Goal: Navigation & Orientation: Find specific page/section

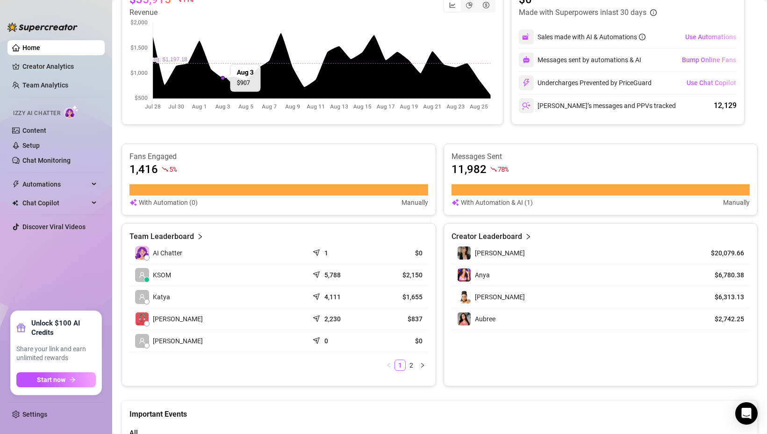
scroll to position [207, 0]
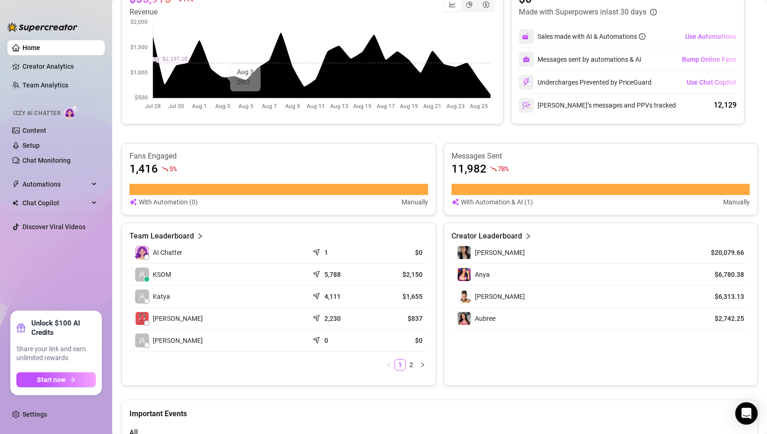
click at [146, 256] on div at bounding box center [147, 257] width 6 height 6
click at [316, 251] on icon "send" at bounding box center [317, 250] width 9 height 9
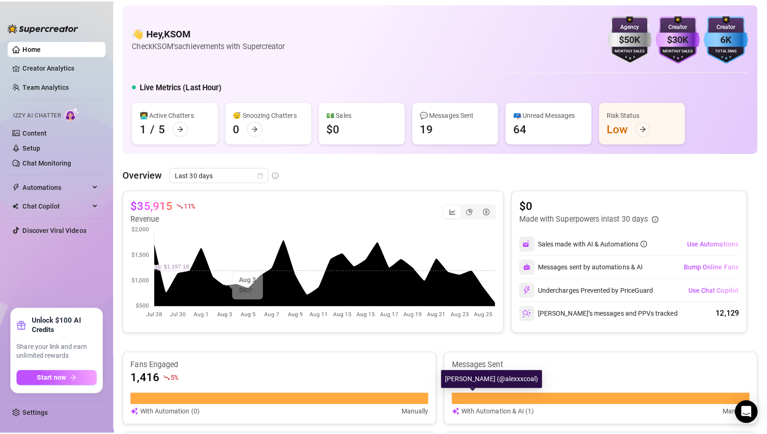
scroll to position [0, 0]
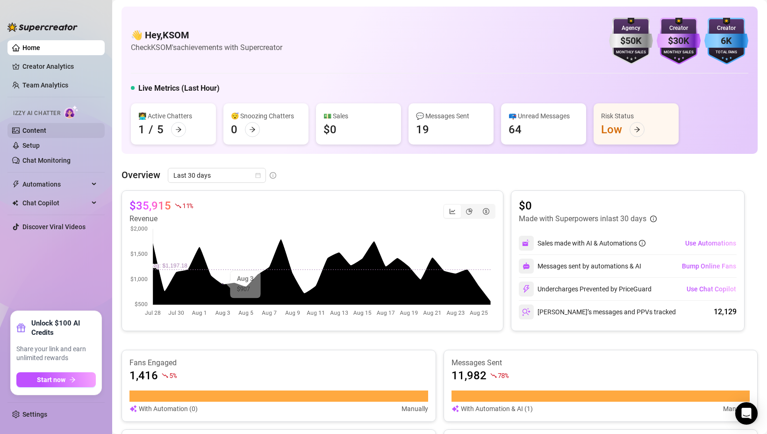
click at [44, 131] on link "Content" at bounding box center [34, 130] width 24 height 7
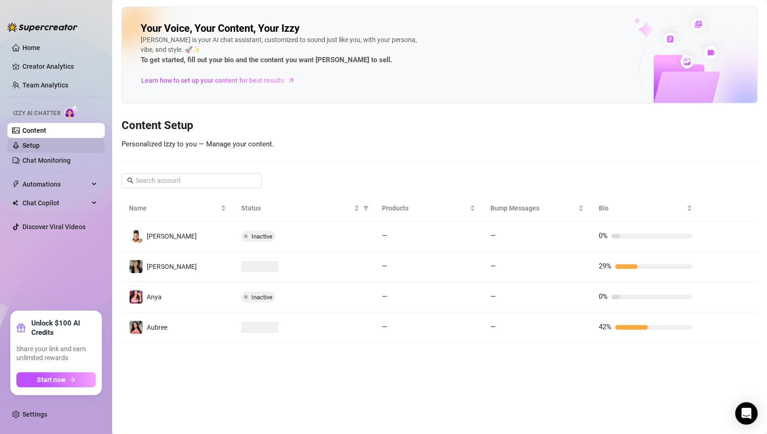
click at [40, 143] on link "Setup" at bounding box center [30, 145] width 17 height 7
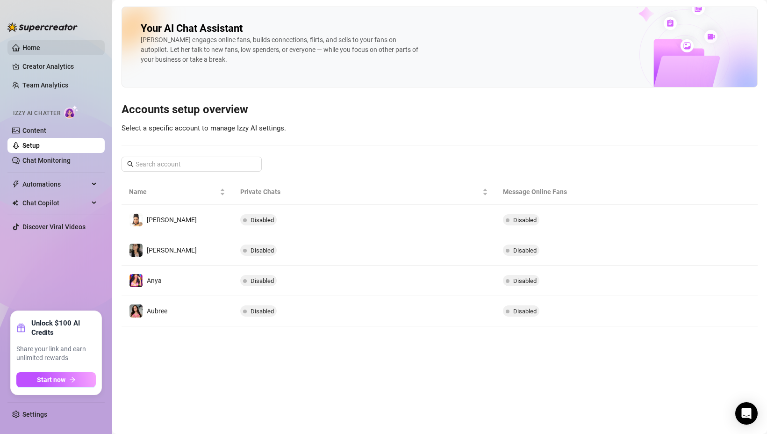
click at [33, 48] on link "Home" at bounding box center [31, 47] width 18 height 7
